Goal: Find specific fact: Find specific fact

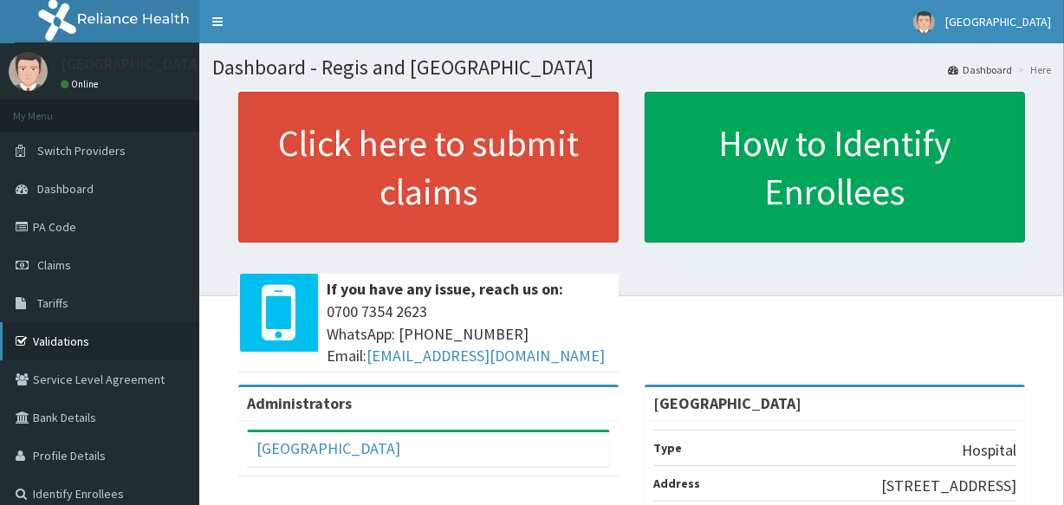
click at [61, 335] on link "Validations" at bounding box center [99, 341] width 199 height 38
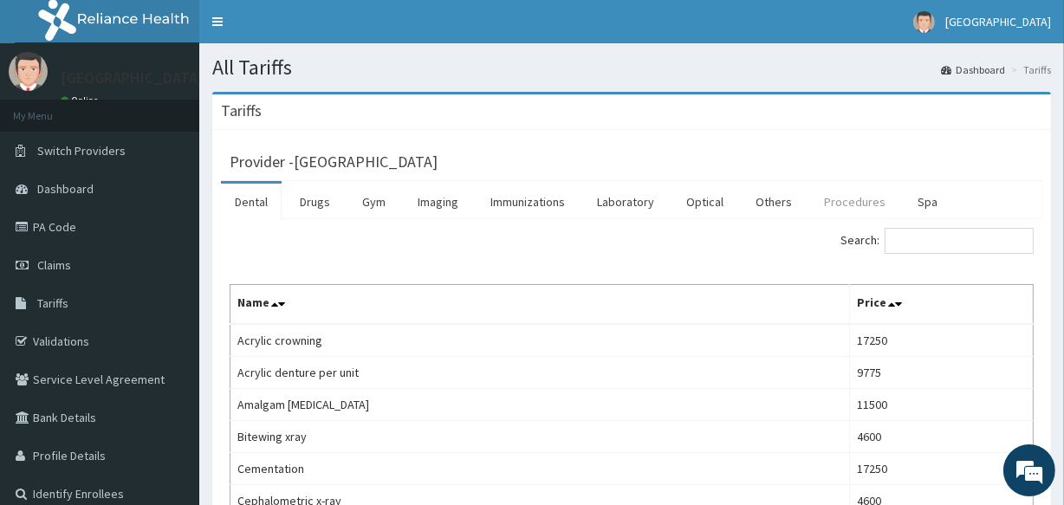
click at [844, 198] on link "Procedures" at bounding box center [854, 202] width 89 height 36
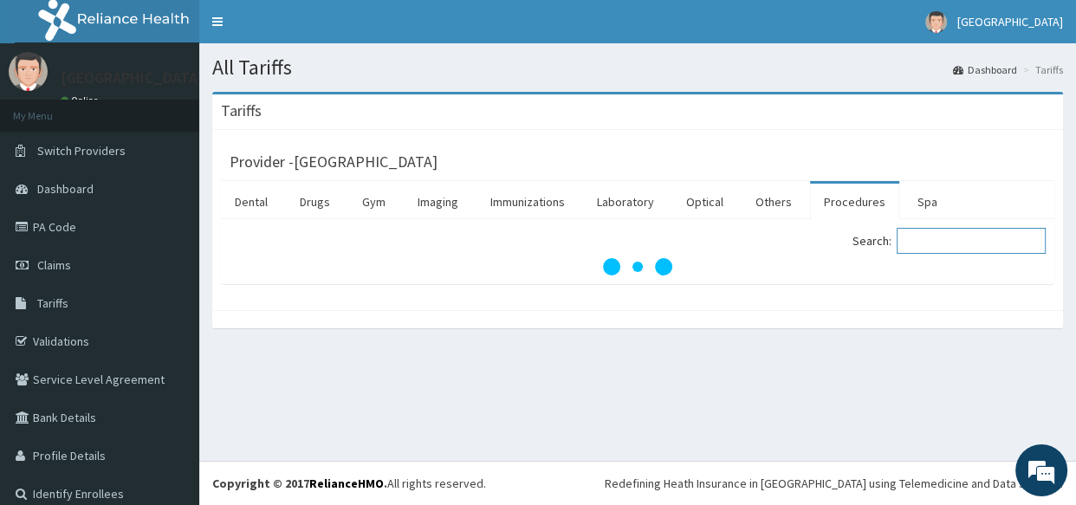
click at [917, 243] on input "Search:" at bounding box center [971, 241] width 149 height 26
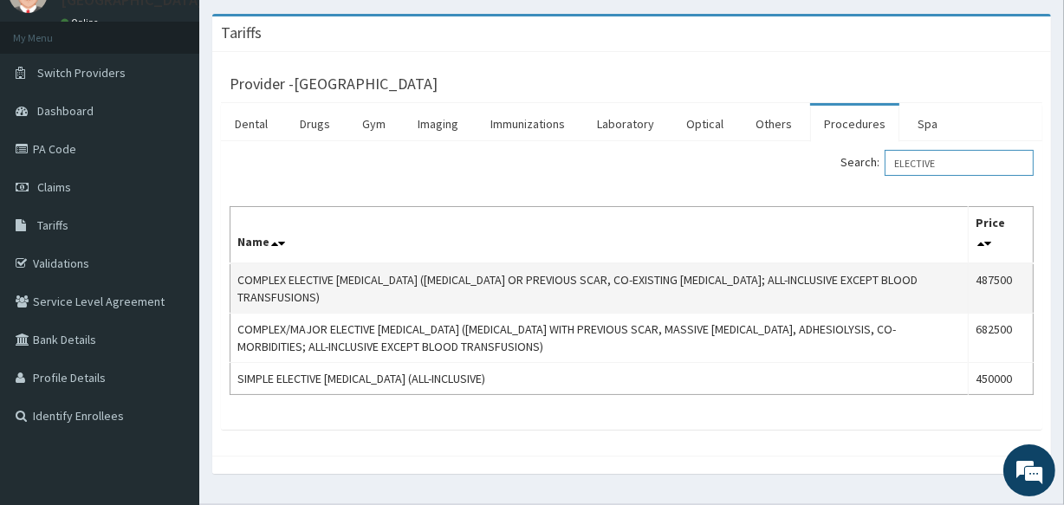
scroll to position [120, 0]
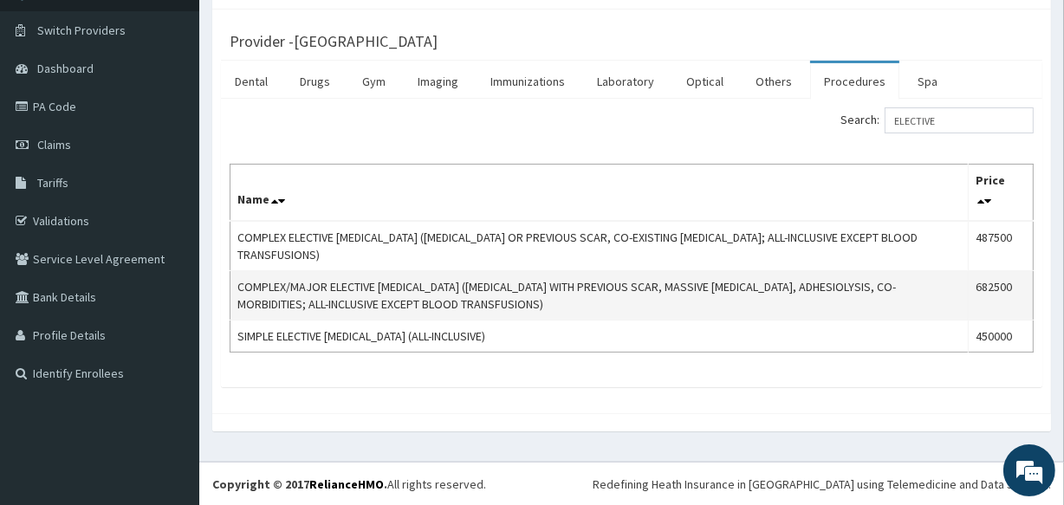
click at [364, 291] on td "COMPLEX/MAJOR ELECTIVE [MEDICAL_DATA] ([MEDICAL_DATA] WITH PREVIOUS SCAR, MASSI…" at bounding box center [599, 295] width 738 height 49
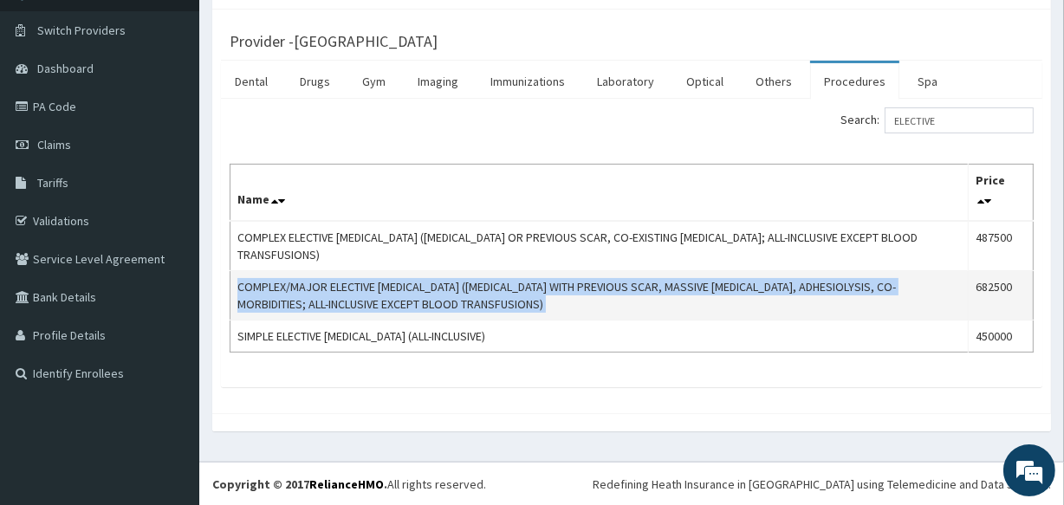
click at [364, 291] on td "COMPLEX/MAJOR ELECTIVE CAESAREAN SECTION (MULTIPLE GESTATION WITH PREVIOUS SCAR…" at bounding box center [599, 295] width 738 height 49
copy td "COMPLEX/MAJOR ELECTIVE CAESAREAN SECTION (MULTIPLE GESTATION WITH PREVIOUS SCAR…"
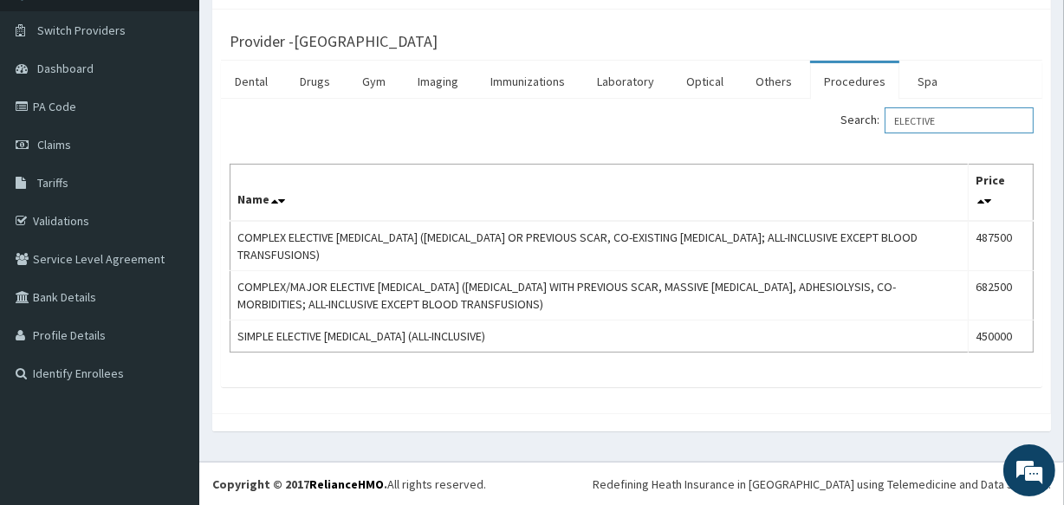
click at [939, 114] on input "ELECTIVE" at bounding box center [959, 120] width 149 height 26
click at [938, 114] on input "ELECTIVE" at bounding box center [959, 120] width 149 height 26
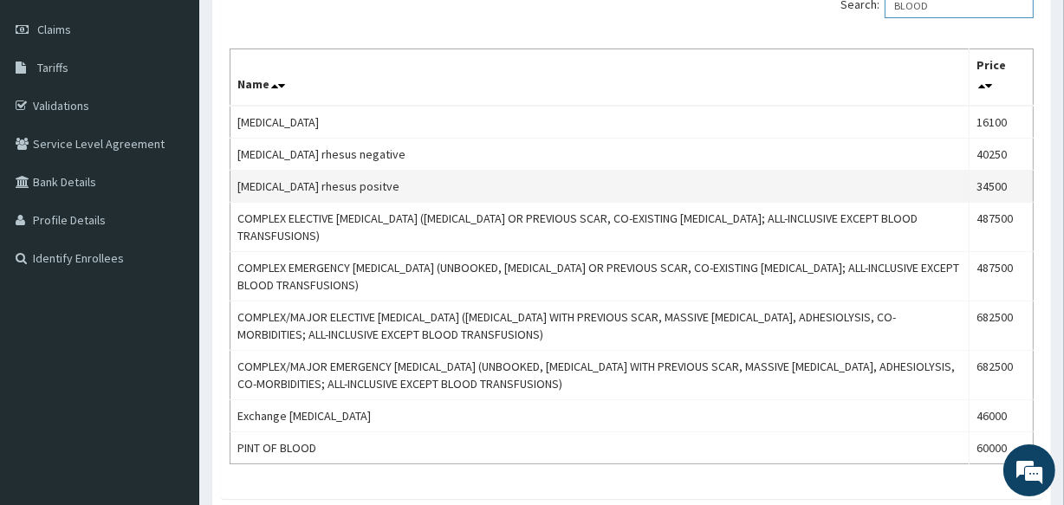
scroll to position [315, 0]
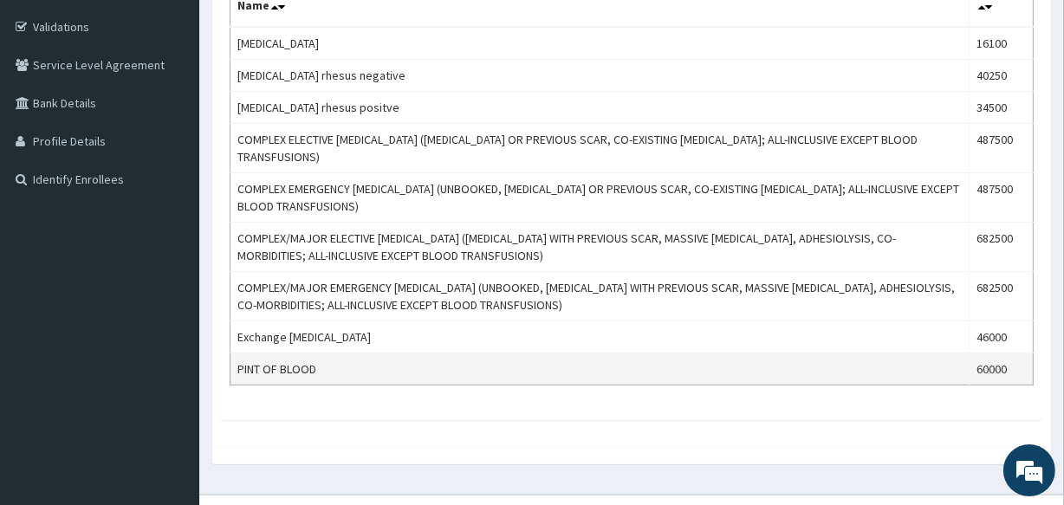
type input "BLOOD"
click at [270, 366] on td "PINT OF BLOOD" at bounding box center [599, 370] width 739 height 32
copy td "PINT OF BLOOD"
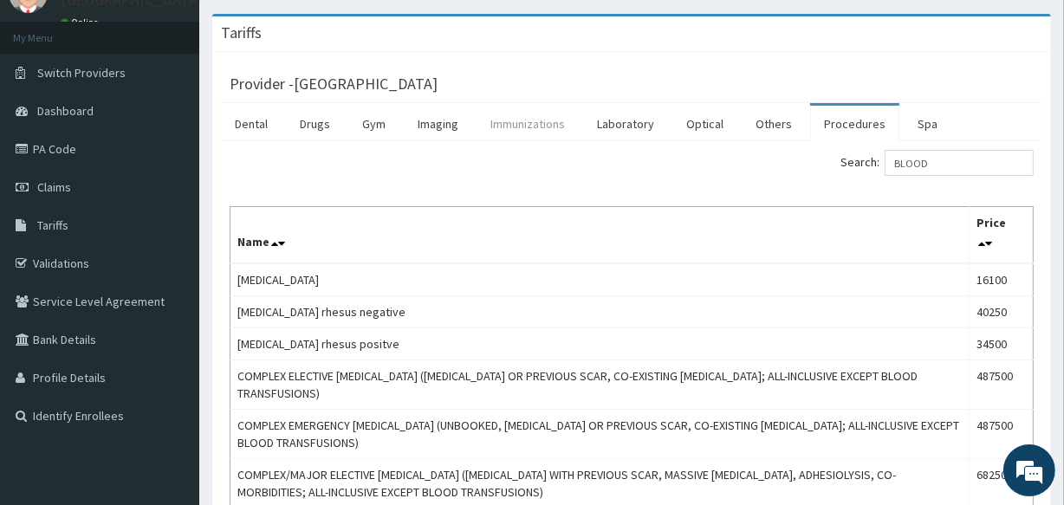
scroll to position [0, 0]
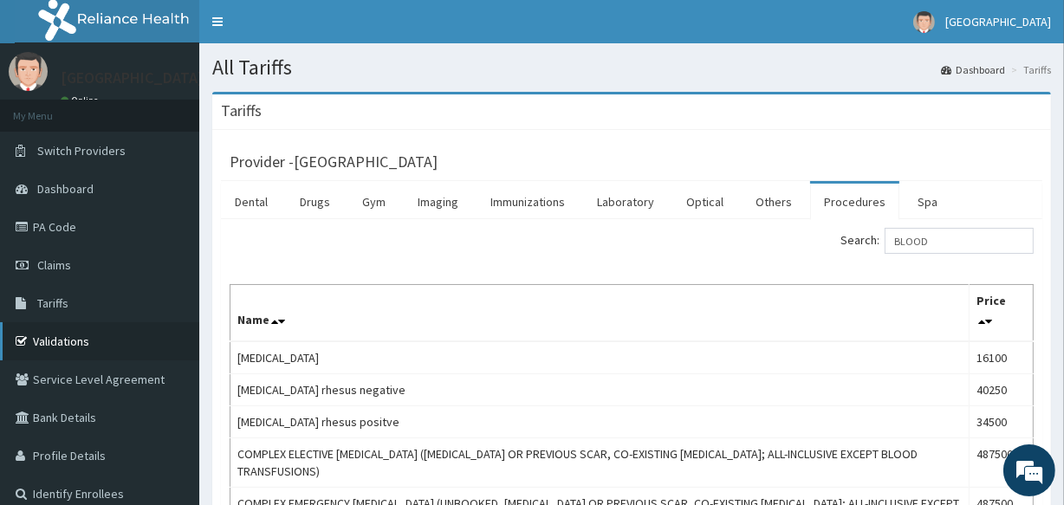
click at [86, 328] on link "Validations" at bounding box center [99, 341] width 199 height 38
